Goal: Task Accomplishment & Management: Complete application form

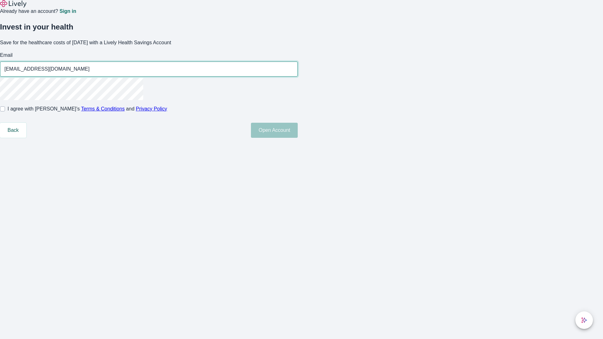
type input "[EMAIL_ADDRESS][DOMAIN_NAME]"
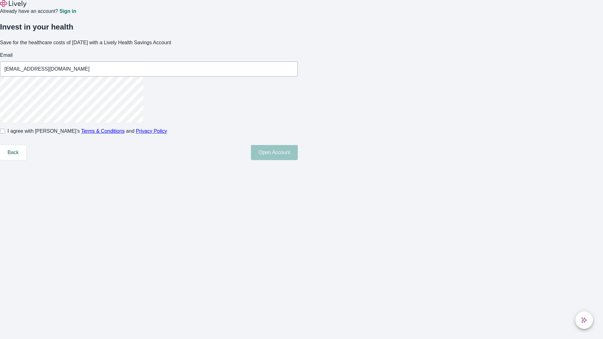
click at [5, 134] on input "I agree with Lively’s Terms & Conditions and Privacy Policy" at bounding box center [2, 131] width 5 height 5
checkbox input "true"
click at [298, 160] on button "Open Account" at bounding box center [274, 152] width 47 height 15
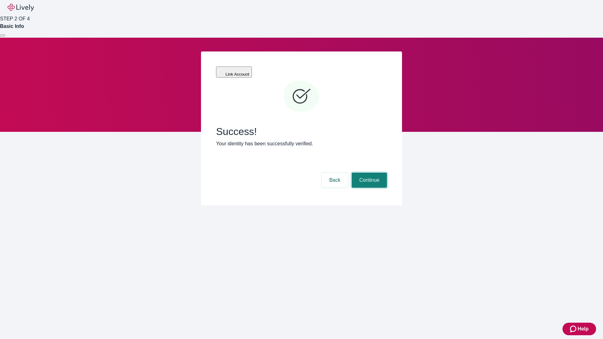
click at [368, 173] on button "Continue" at bounding box center [369, 180] width 35 height 15
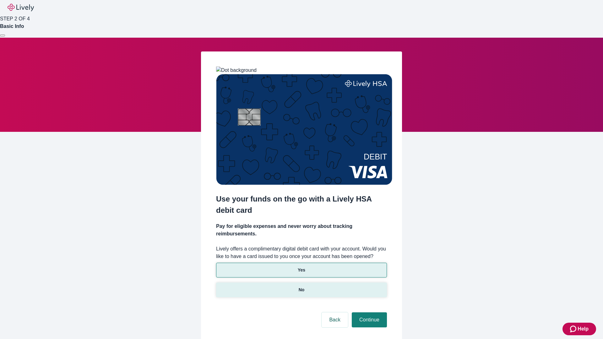
click at [301, 287] on p "No" at bounding box center [302, 290] width 6 height 7
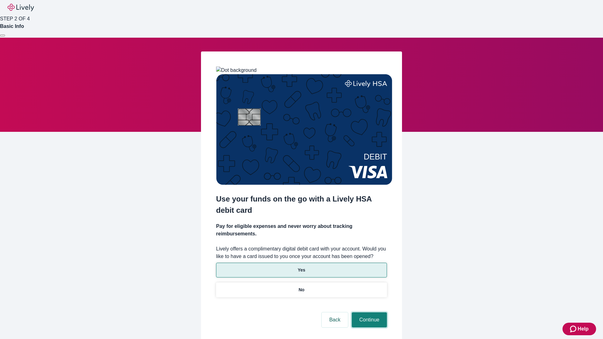
click at [368, 312] on button "Continue" at bounding box center [369, 319] width 35 height 15
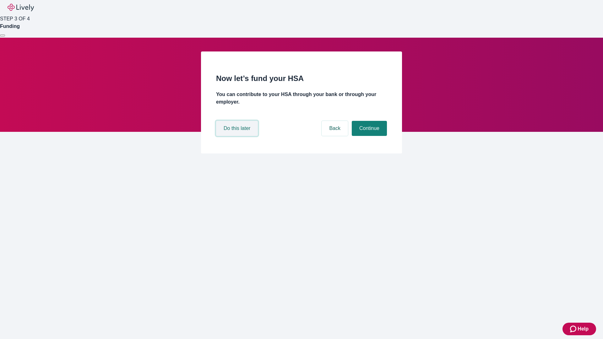
click at [238, 136] on button "Do this later" at bounding box center [237, 128] width 42 height 15
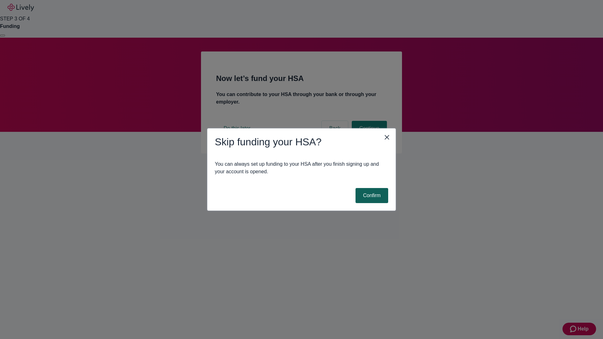
click at [371, 196] on button "Confirm" at bounding box center [371, 195] width 33 height 15
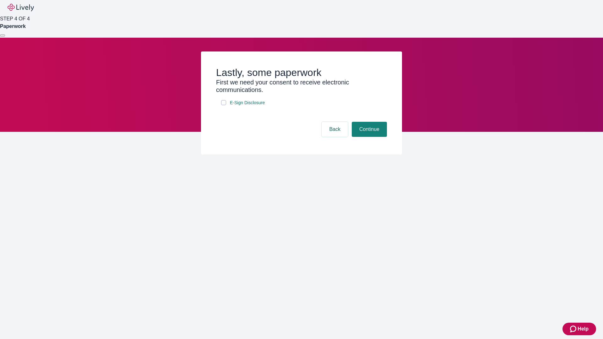
click at [224, 105] on input "E-Sign Disclosure" at bounding box center [223, 102] width 5 height 5
checkbox input "true"
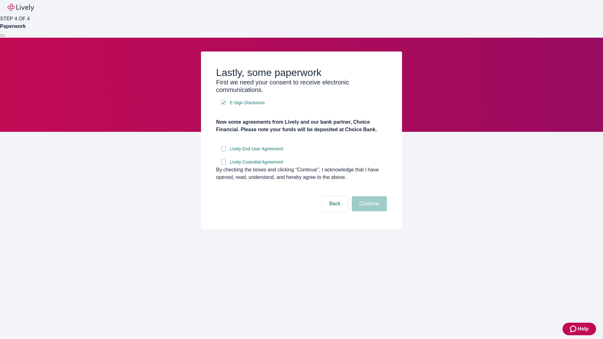
click at [224, 151] on input "Lively End User Agreement" at bounding box center [223, 148] width 5 height 5
checkbox input "true"
click at [224, 165] on input "Lively Custodial Agreement" at bounding box center [223, 162] width 5 height 5
checkbox input "true"
click at [368, 211] on button "Continue" at bounding box center [369, 203] width 35 height 15
